Goal: Information Seeking & Learning: Learn about a topic

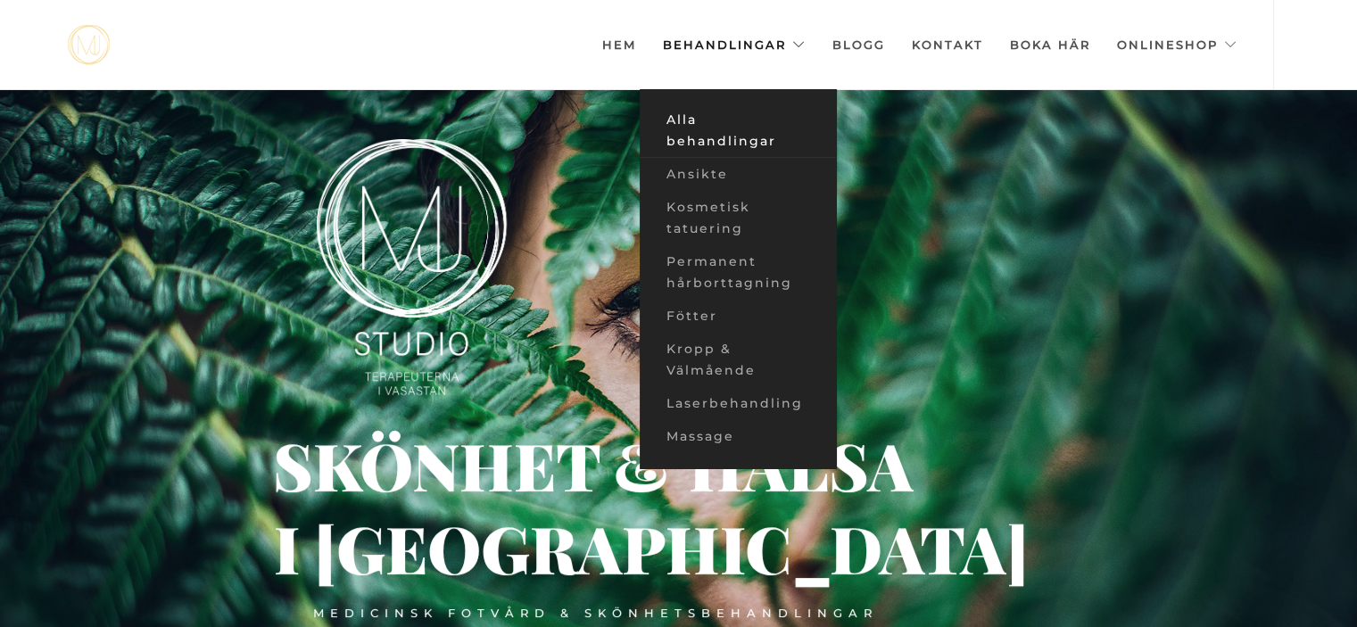
click at [718, 135] on link "Alla behandlingar" at bounding box center [738, 130] width 196 height 54
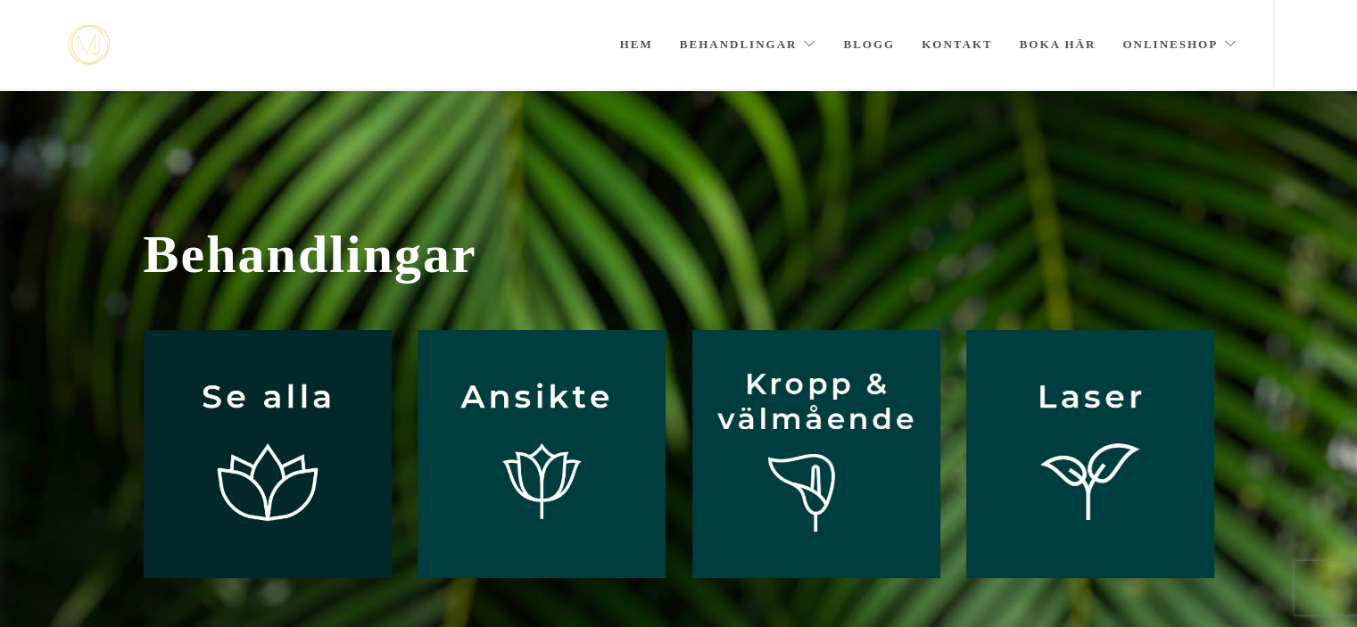
click at [306, 466] on img at bounding box center [268, 454] width 248 height 248
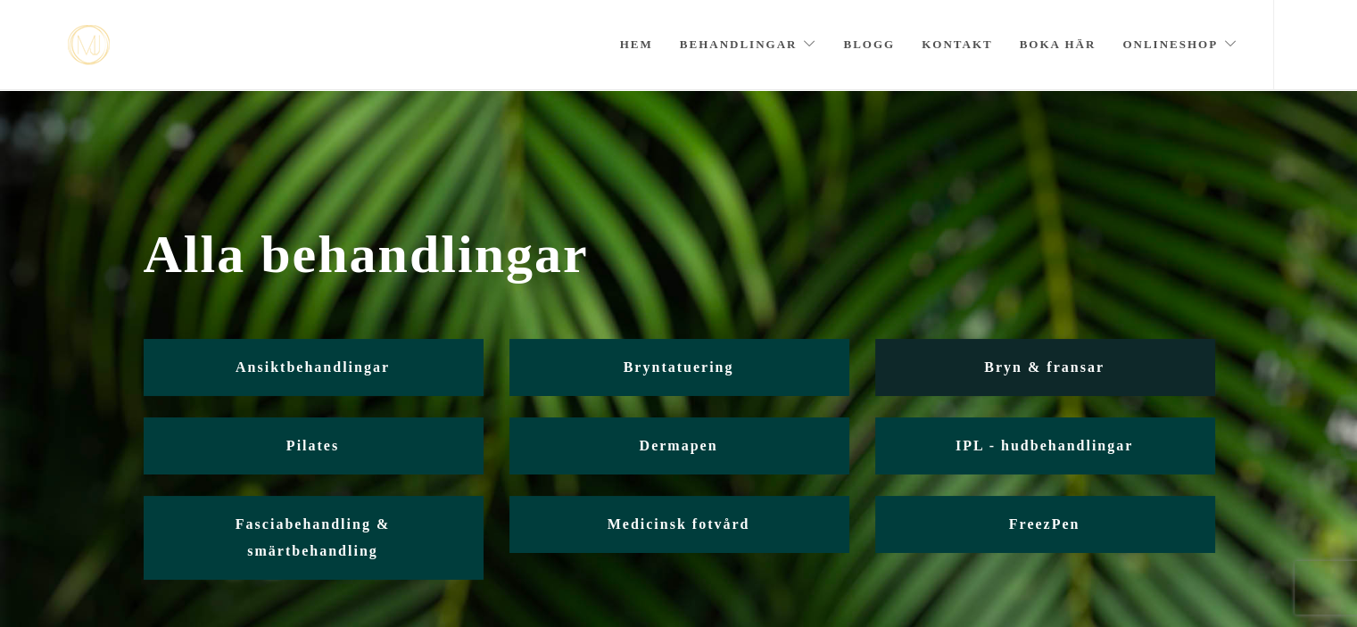
click at [1074, 361] on span "Bryn & fransar" at bounding box center [1044, 366] width 120 height 15
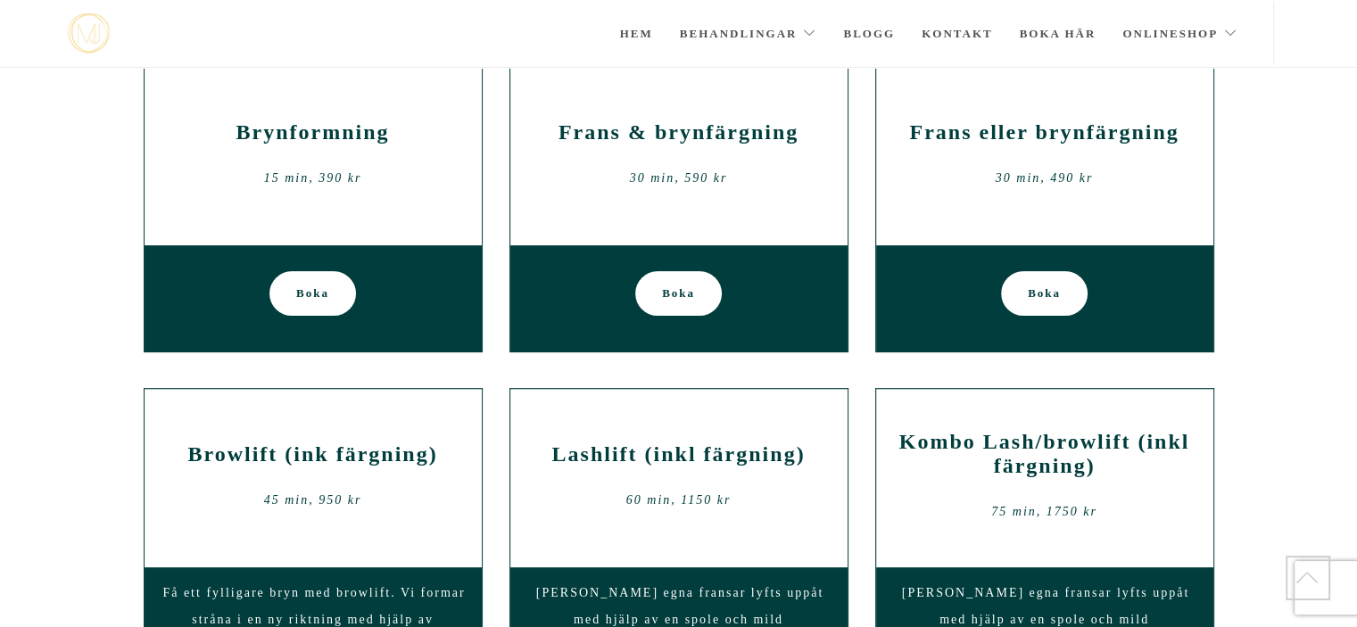
scroll to position [511, 0]
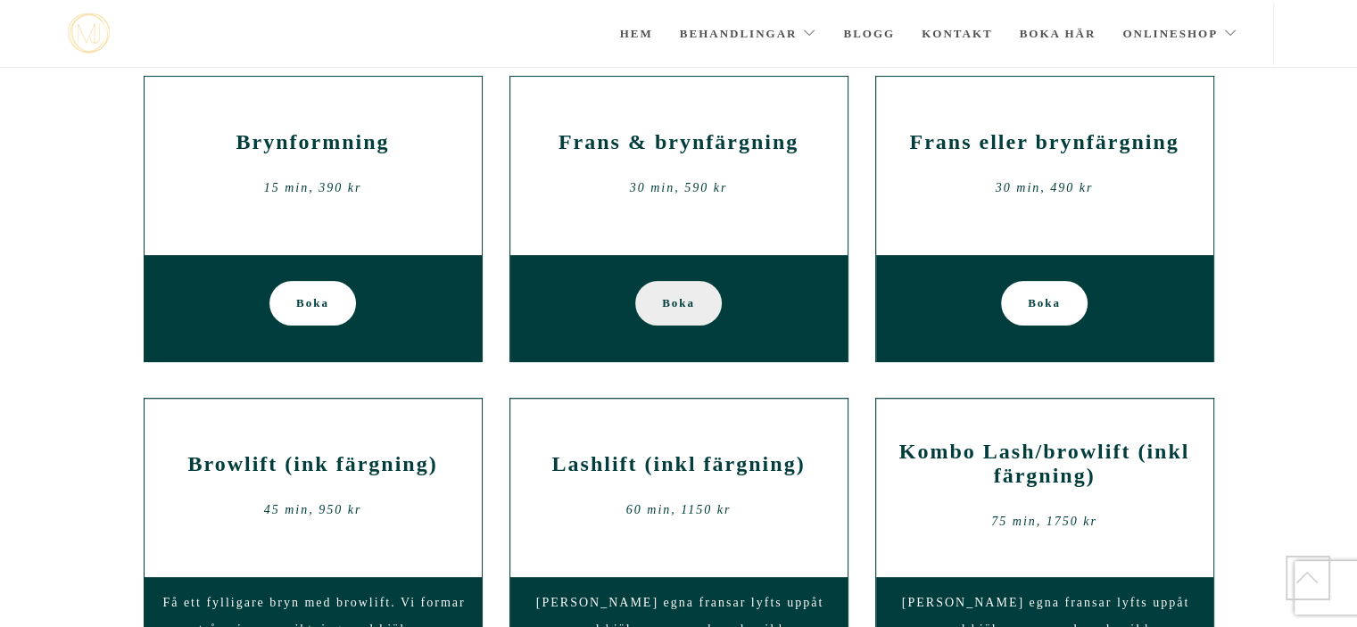
click at [666, 299] on span "Boka" at bounding box center [678, 303] width 33 height 45
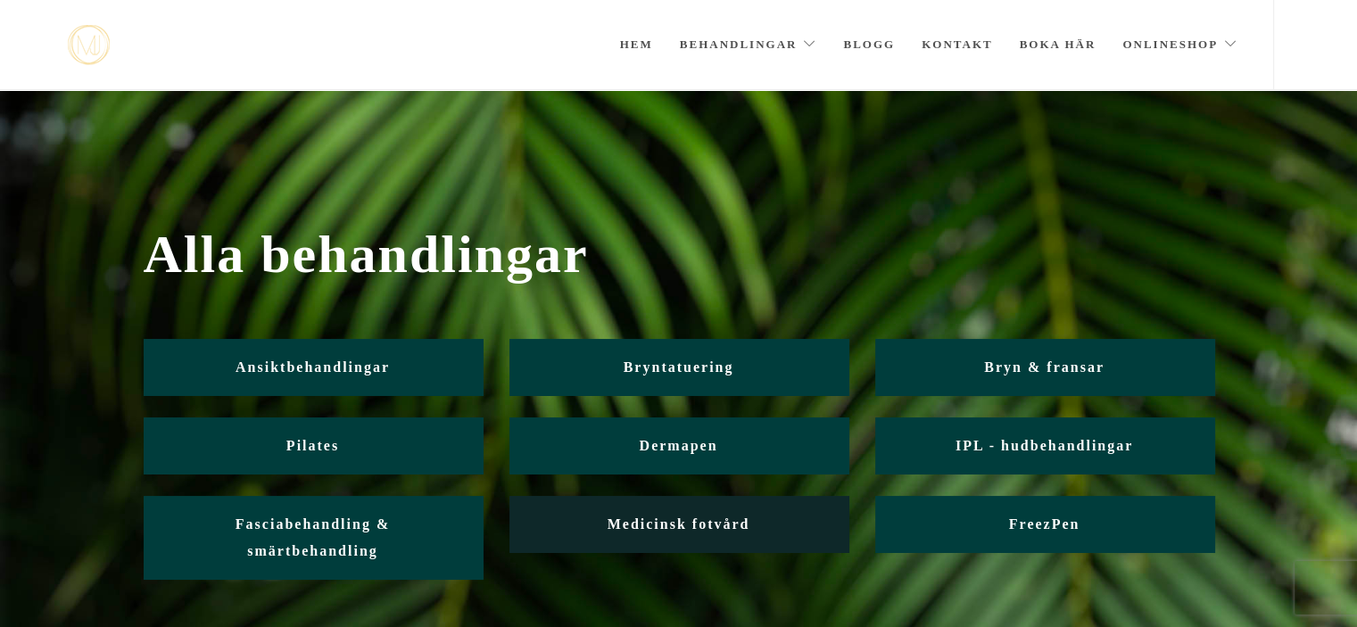
click at [698, 517] on span "Medicinsk fotvård" at bounding box center [678, 523] width 143 height 15
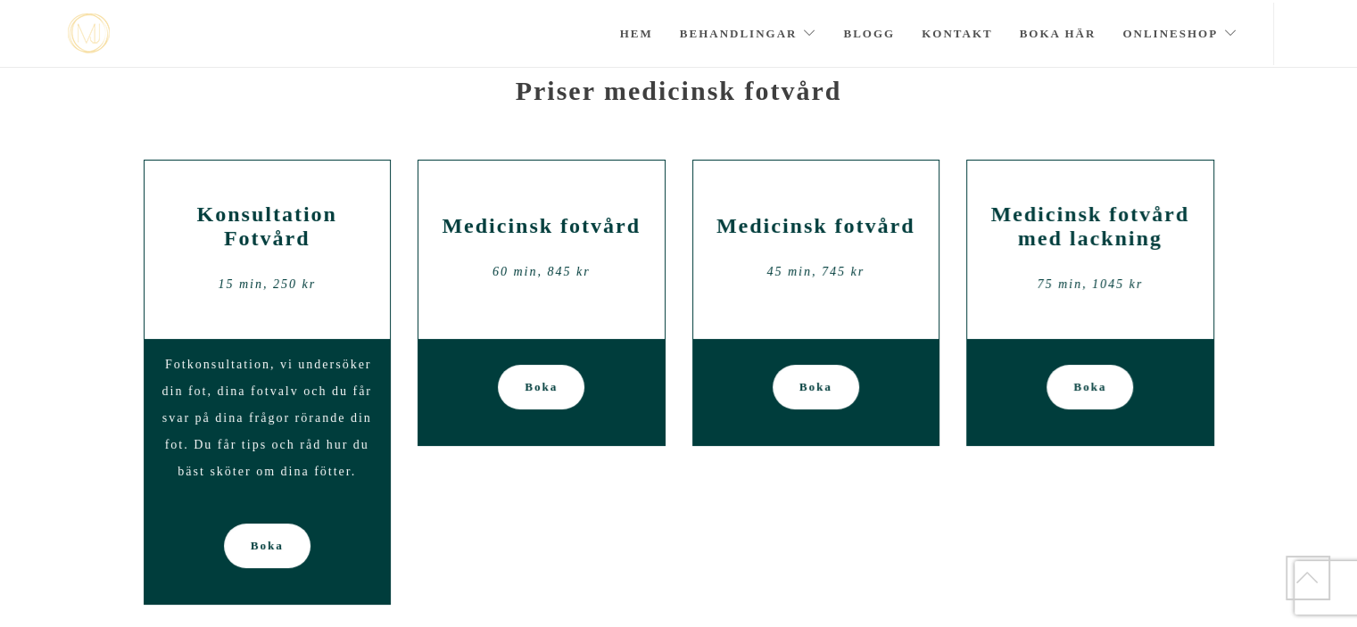
scroll to position [145, 0]
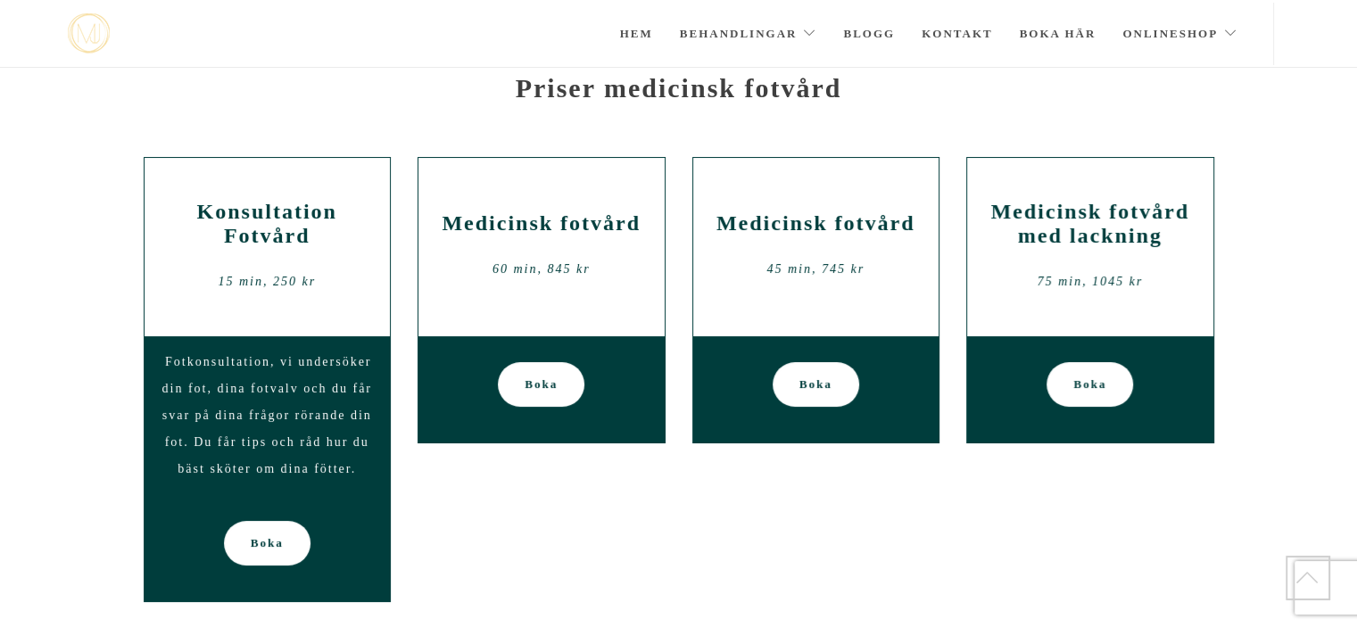
click at [549, 249] on div "Medicinsk fotvård 60 min, 845 kr" at bounding box center [541, 247] width 219 height 107
click at [514, 208] on div "Medicinsk fotvård 60 min, 845 kr" at bounding box center [541, 247] width 219 height 107
click at [832, 211] on h2 "Medicinsk fotvård" at bounding box center [815, 223] width 219 height 24
click at [533, 379] on span "Boka" at bounding box center [541, 384] width 33 height 45
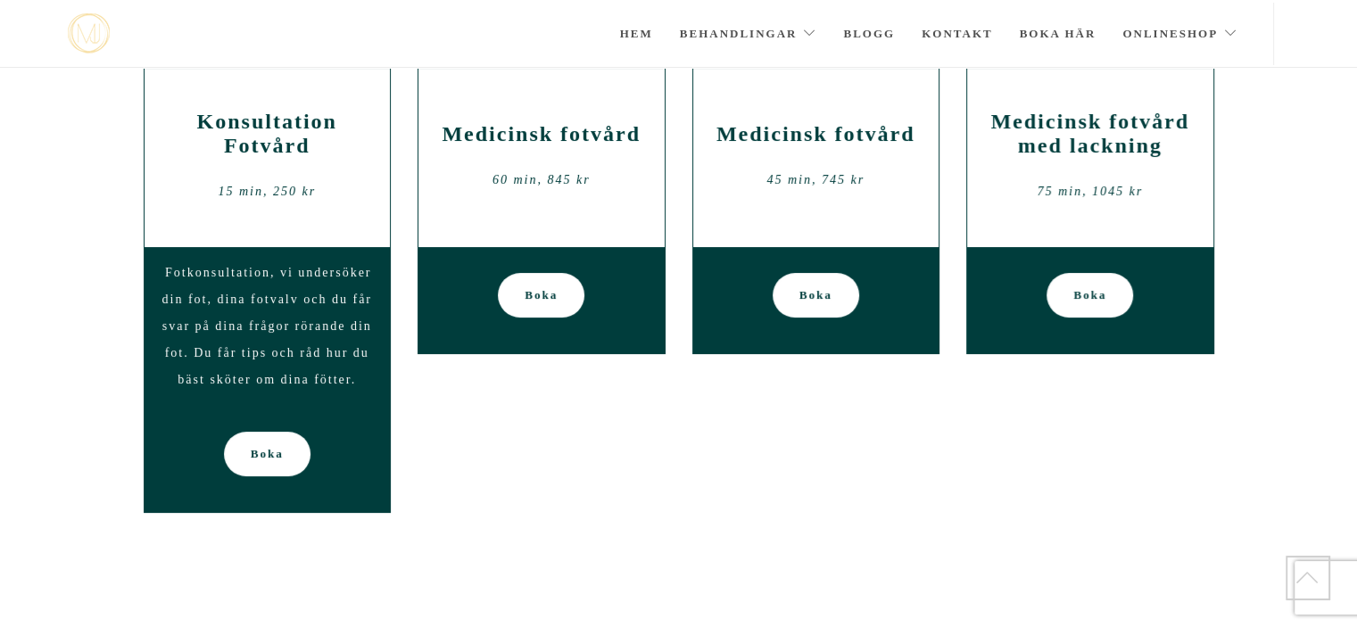
scroll to position [145, 0]
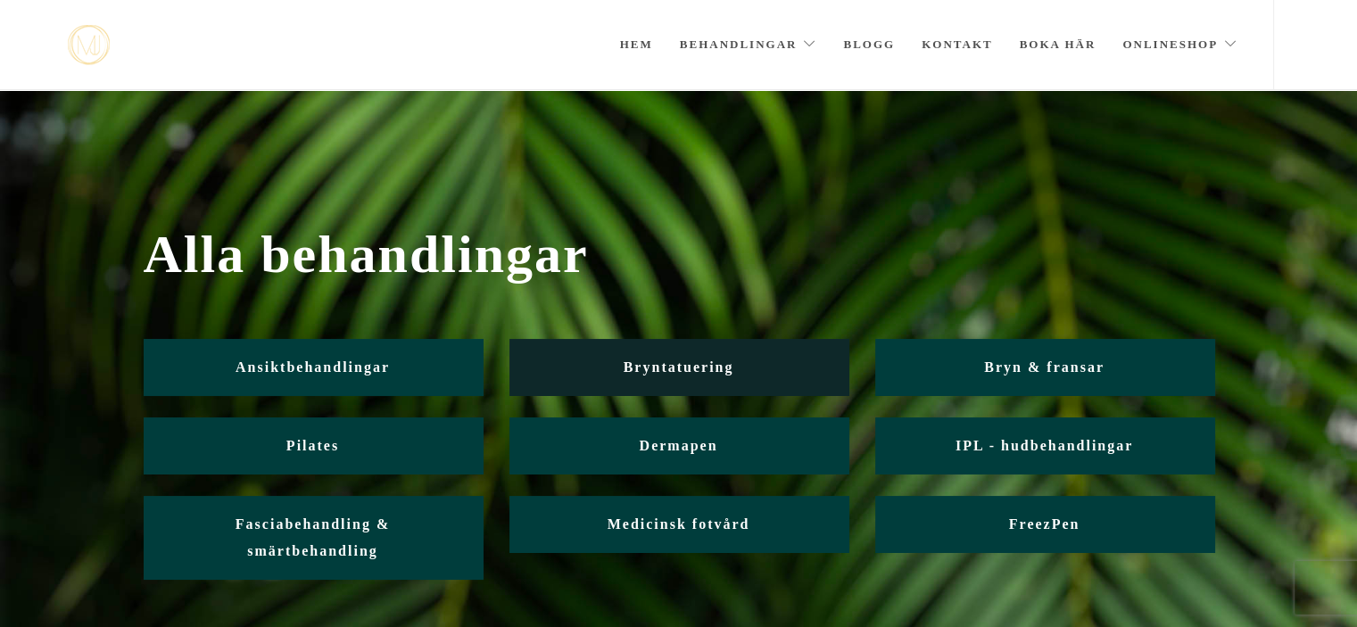
click at [675, 370] on span "Bryntatuering" at bounding box center [679, 366] width 111 height 15
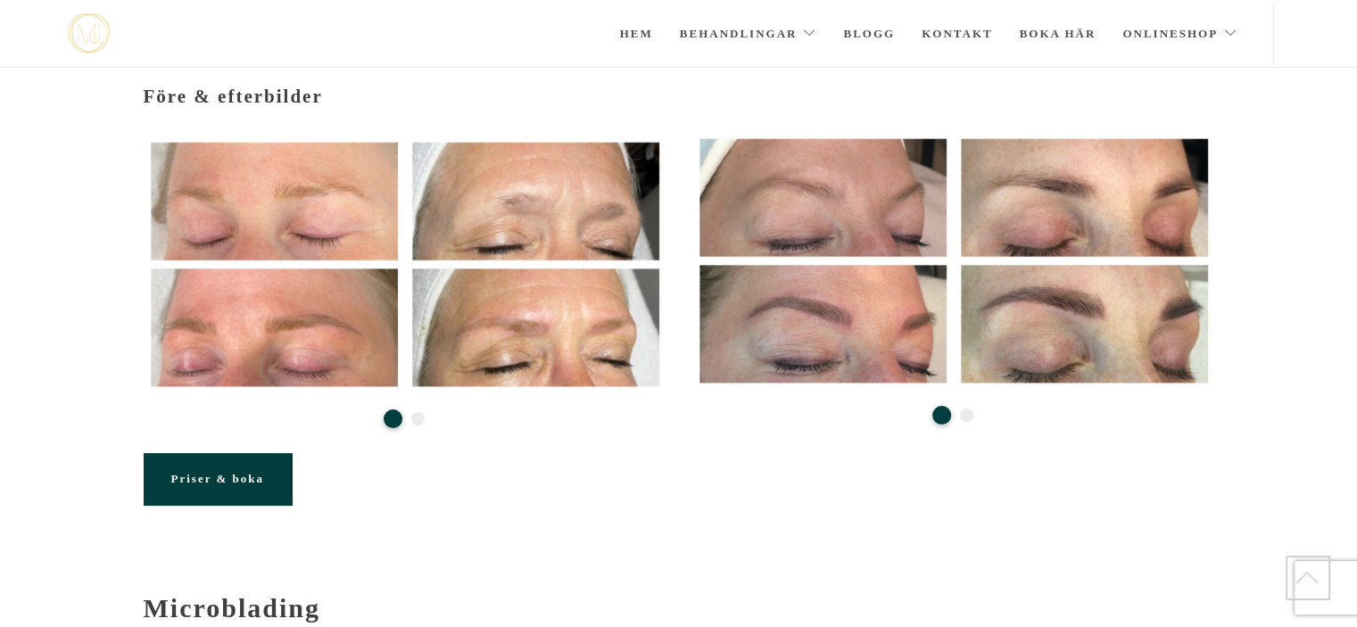
scroll to position [293, 0]
click at [968, 409] on button "2" at bounding box center [966, 415] width 13 height 13
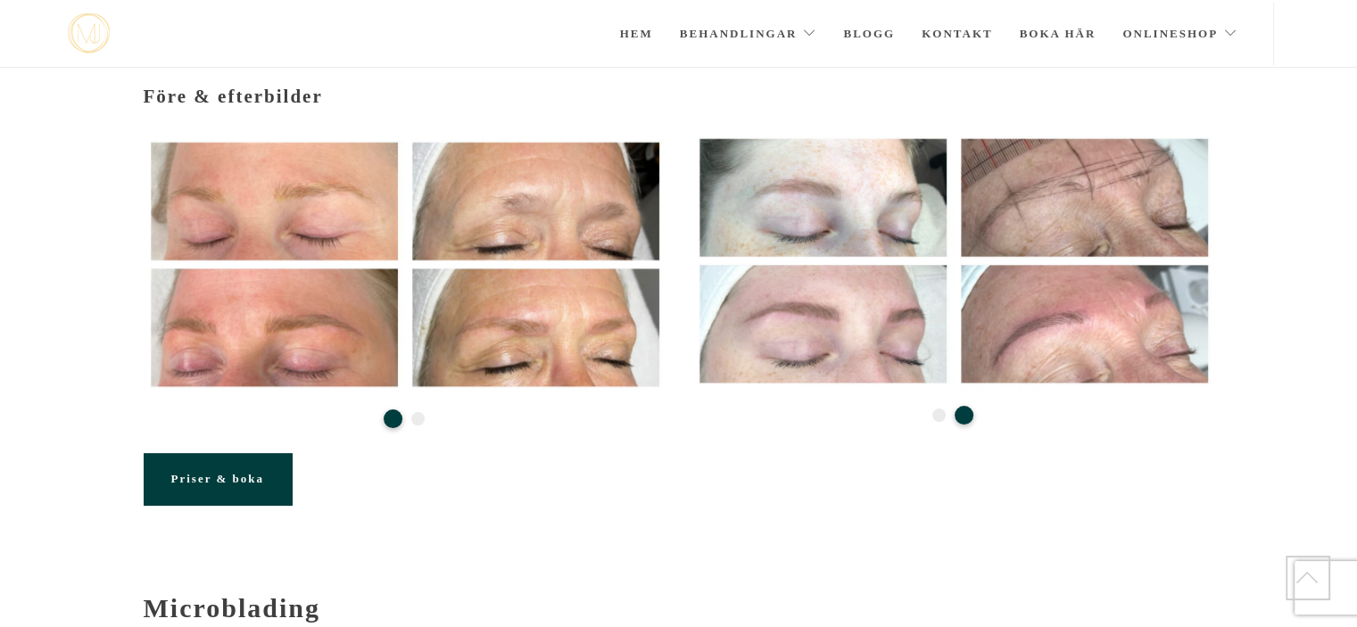
click at [940, 409] on button "1" at bounding box center [938, 415] width 13 height 13
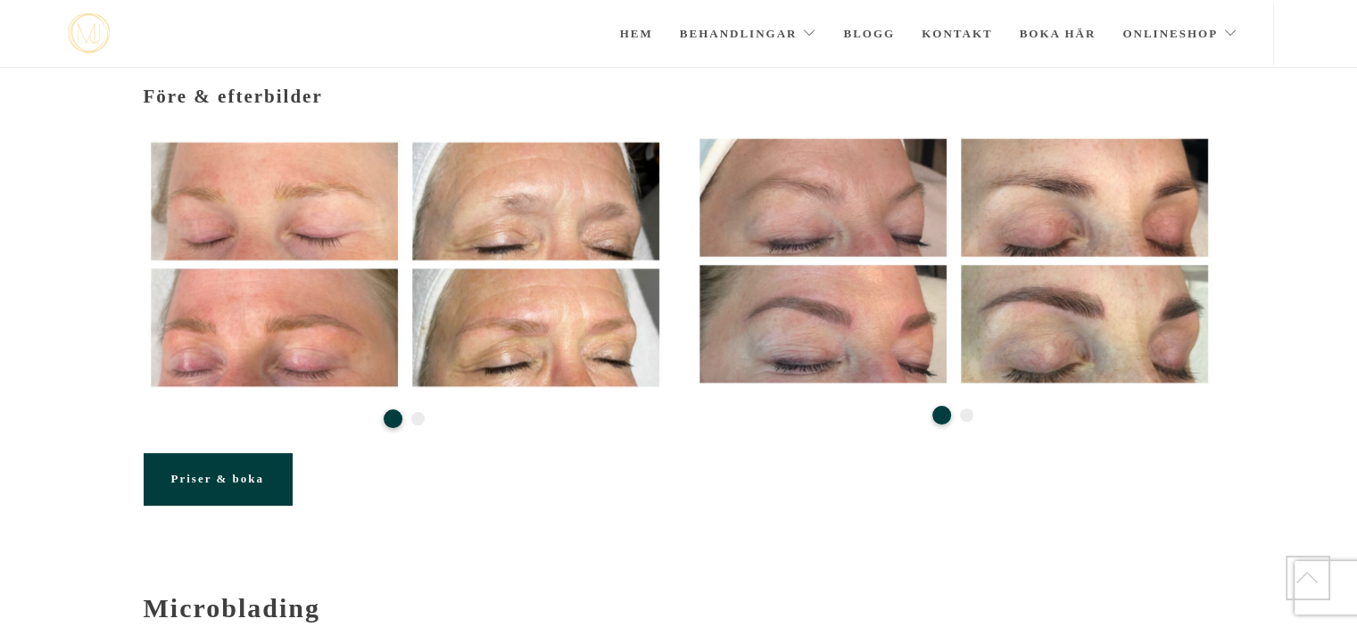
click at [415, 412] on button "2" at bounding box center [417, 418] width 13 height 13
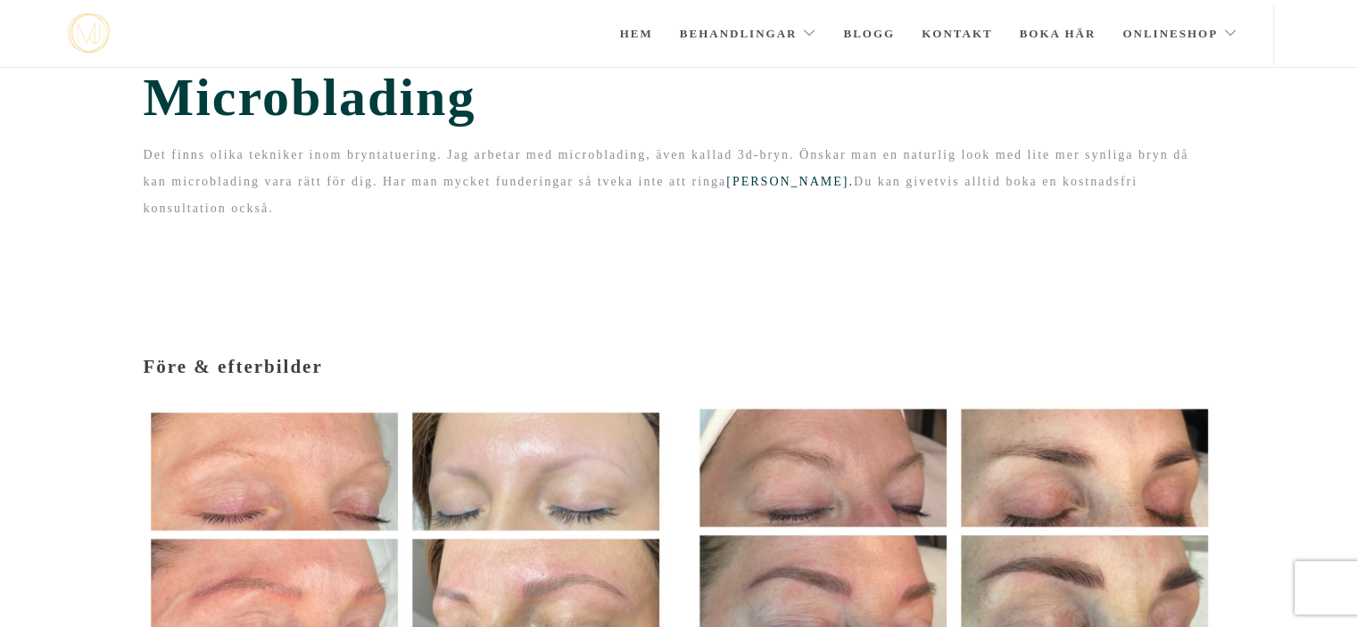
scroll to position [0, 0]
